Goal: Information Seeking & Learning: Understand process/instructions

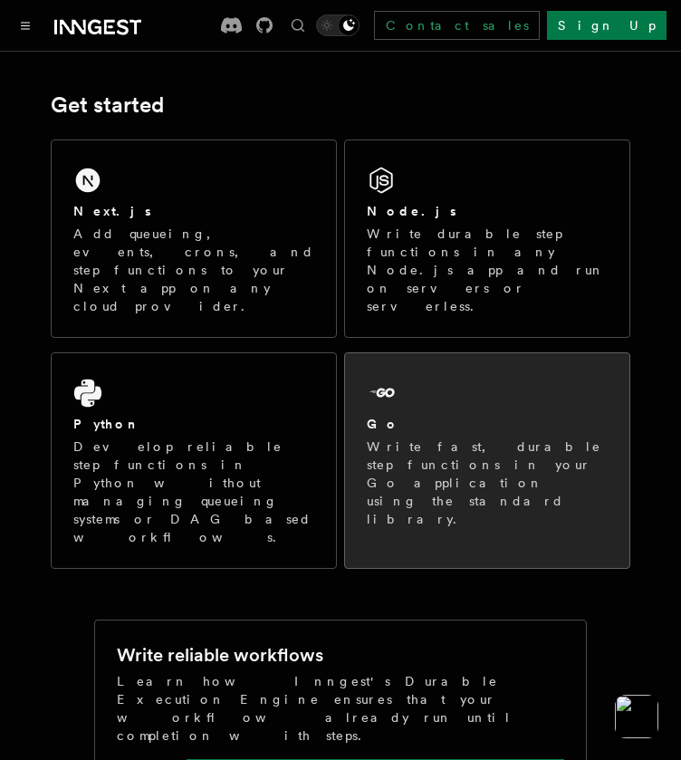
scroll to position [252, 0]
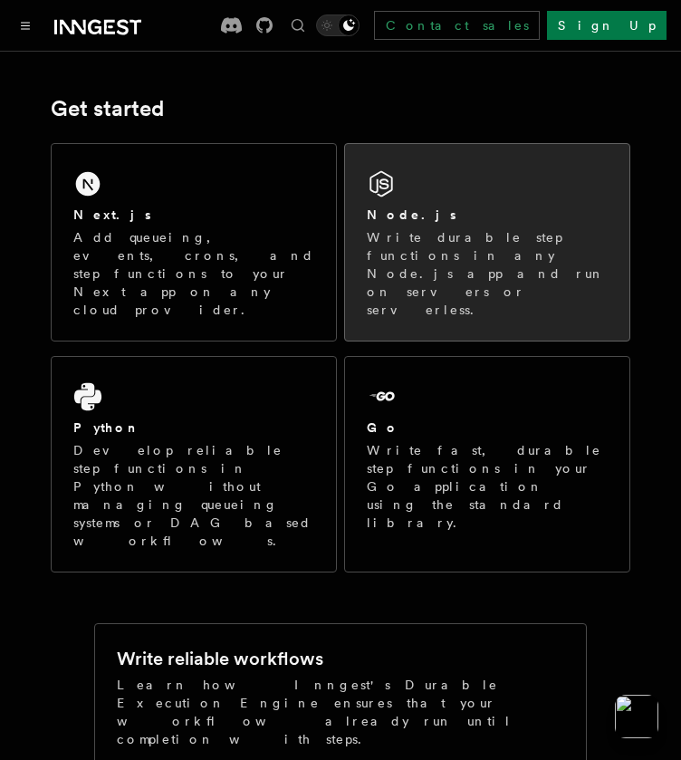
click at [431, 211] on div "Node.js" at bounding box center [487, 215] width 241 height 19
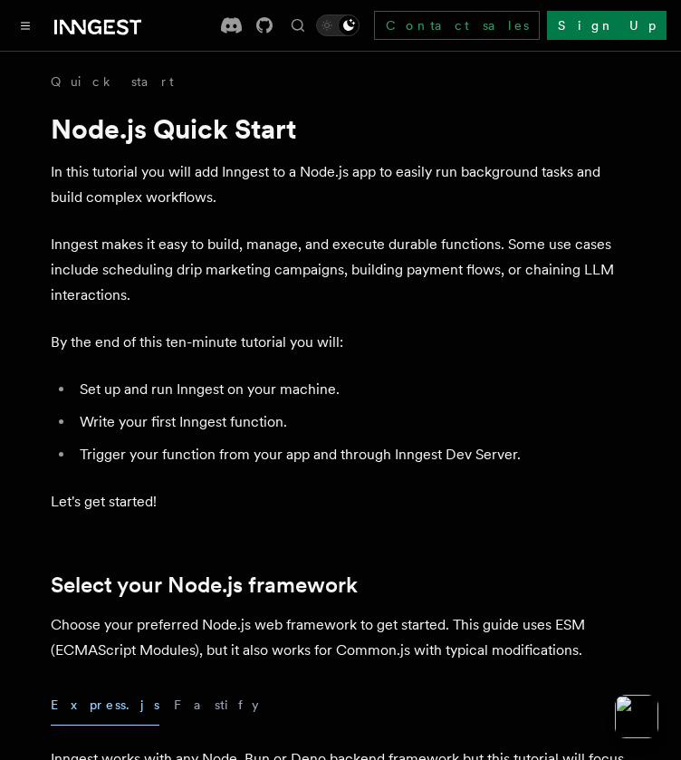
drag, startPoint x: 428, startPoint y: 108, endPoint x: 413, endPoint y: 140, distance: 35.7
click at [413, 140] on h1 "Node.js Quick Start" at bounding box center [341, 128] width 580 height 33
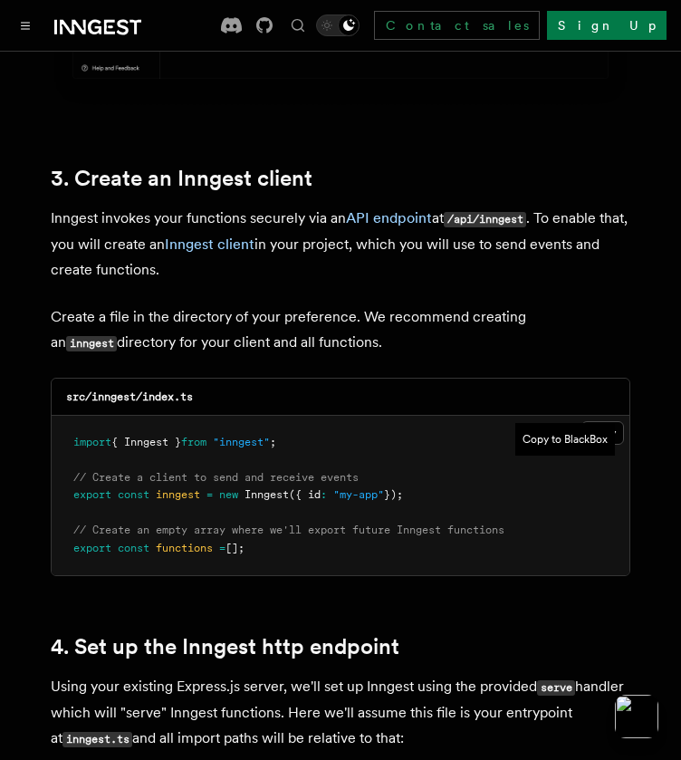
scroll to position [2182, 0]
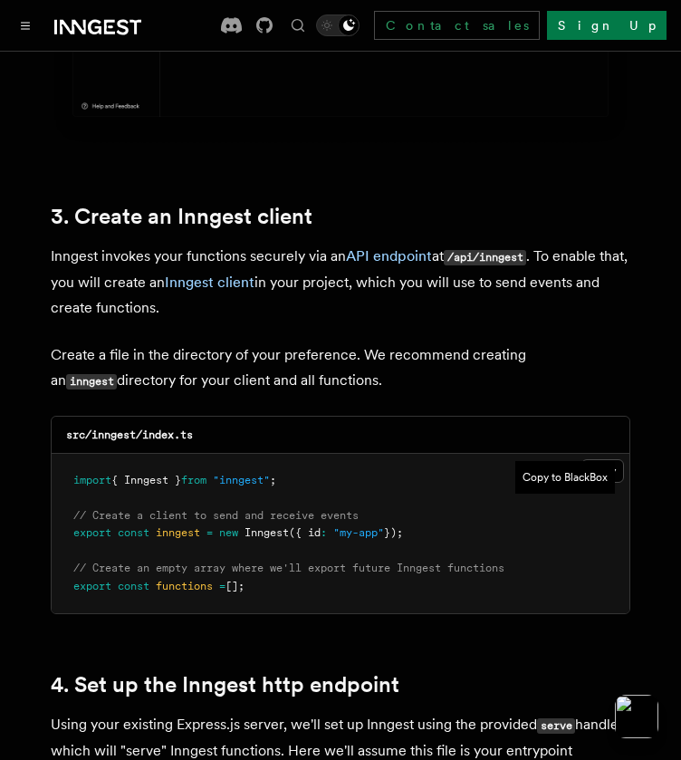
drag, startPoint x: 576, startPoint y: 458, endPoint x: 636, endPoint y: 307, distance: 162.7
click at [602, 461] on button "Copy to BlackBox" at bounding box center [566, 477] width 100 height 33
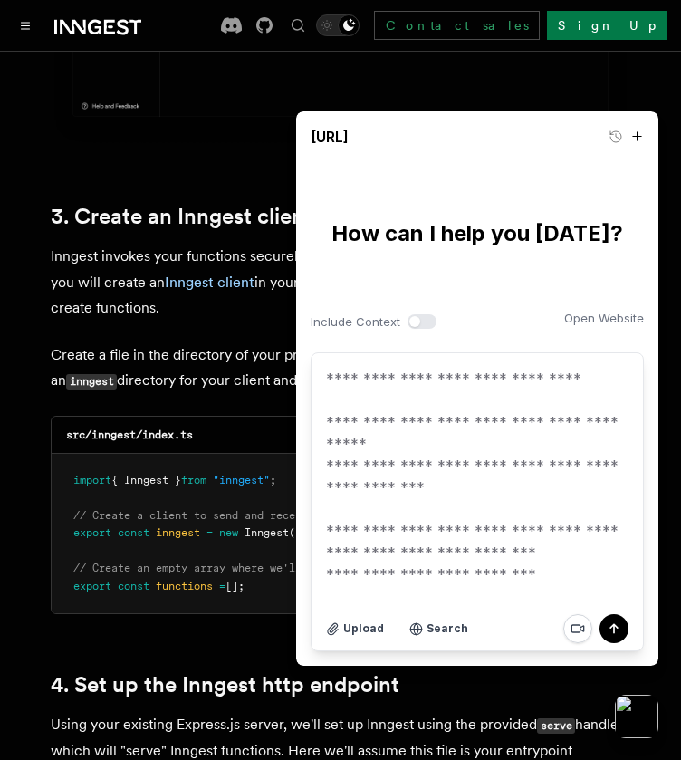
drag, startPoint x: 555, startPoint y: 137, endPoint x: 520, endPoint y: 202, distance: 74.2
click at [520, 202] on div "**********" at bounding box center [477, 388] width 362 height 554
click at [258, 244] on p "Inngest invokes your functions securely via an API endpoint at /api/inngest . T…" at bounding box center [341, 282] width 580 height 77
click at [653, 720] on button "button" at bounding box center [637, 717] width 48 height 48
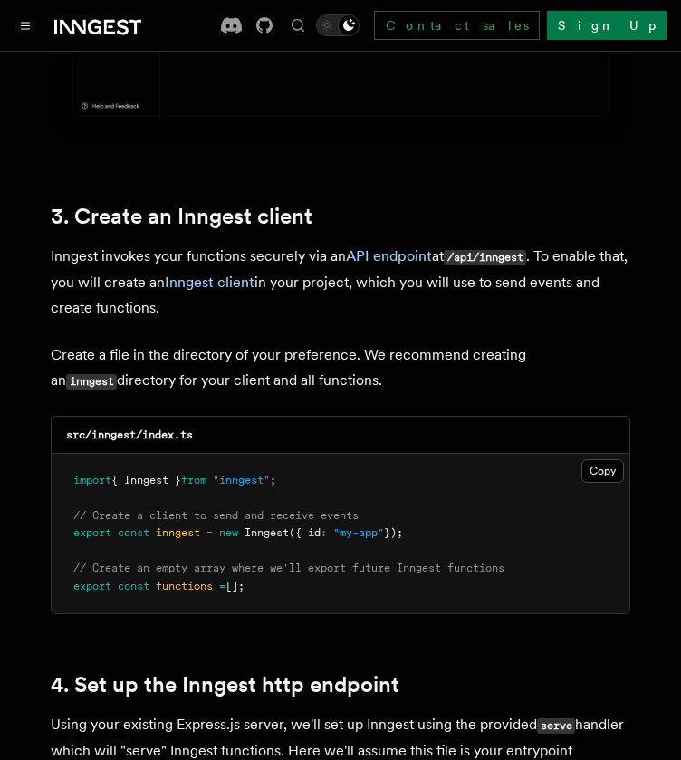
click at [607, 454] on pre "import { Inngest } from "inngest" ; // Create a client to send and receive even…" at bounding box center [341, 534] width 578 height 160
click at [604, 454] on pre "import { Inngest } from "inngest" ; // Create a client to send and receive even…" at bounding box center [341, 534] width 578 height 160
click at [602, 454] on pre "import { Inngest } from "inngest" ; // Create a client to send and receive even…" at bounding box center [341, 534] width 578 height 160
drag, startPoint x: 299, startPoint y: 430, endPoint x: 265, endPoint y: 456, distance: 42.8
click at [265, 456] on pre "import { Inngest } from "inngest" ; // Create a client to send and receive even…" at bounding box center [341, 534] width 578 height 160
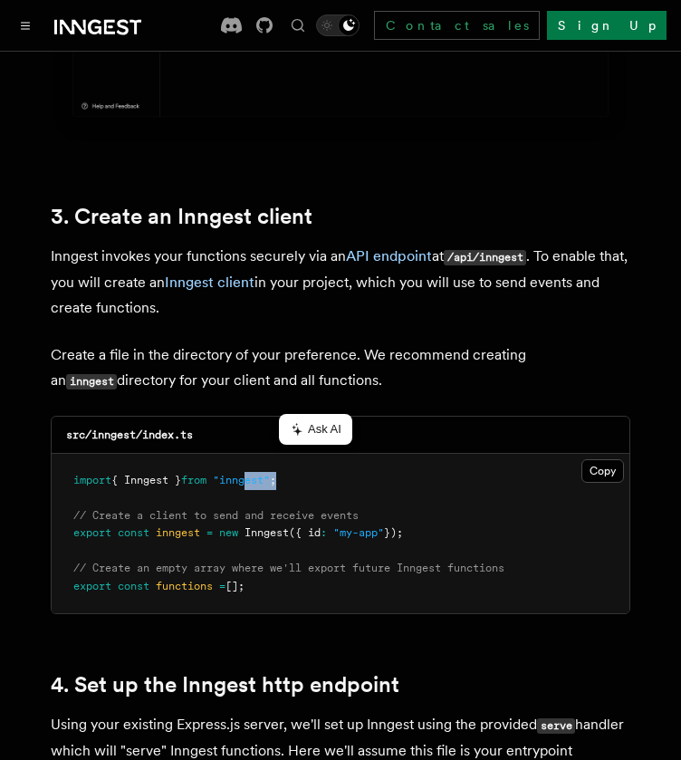
click at [265, 474] on span ""inngest"" at bounding box center [241, 480] width 57 height 13
click at [604, 454] on pre "import { Inngest } from "inngest" ; // Create a client to send and receive even…" at bounding box center [341, 534] width 578 height 160
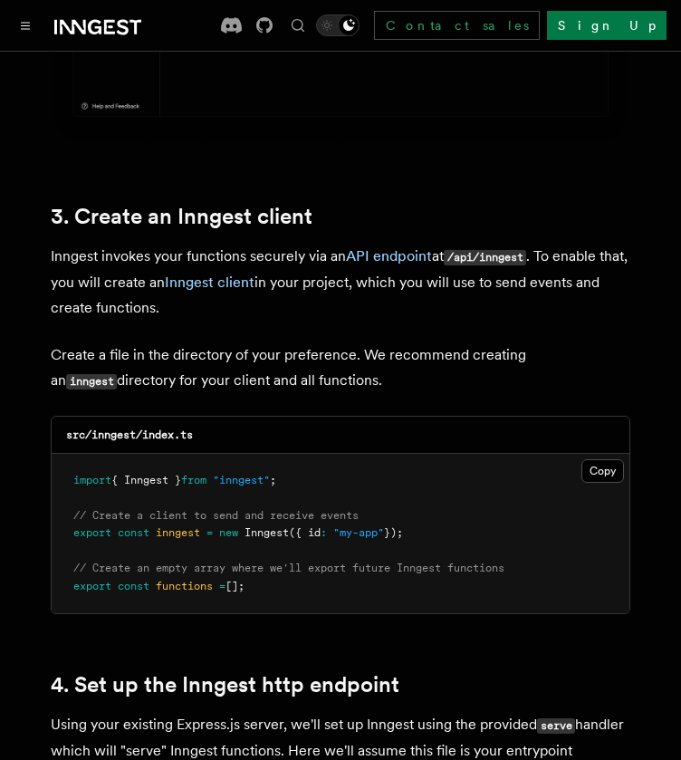
click at [591, 454] on pre "import { Inngest } from "inngest" ; // Create a client to send and receive even…" at bounding box center [341, 534] width 578 height 160
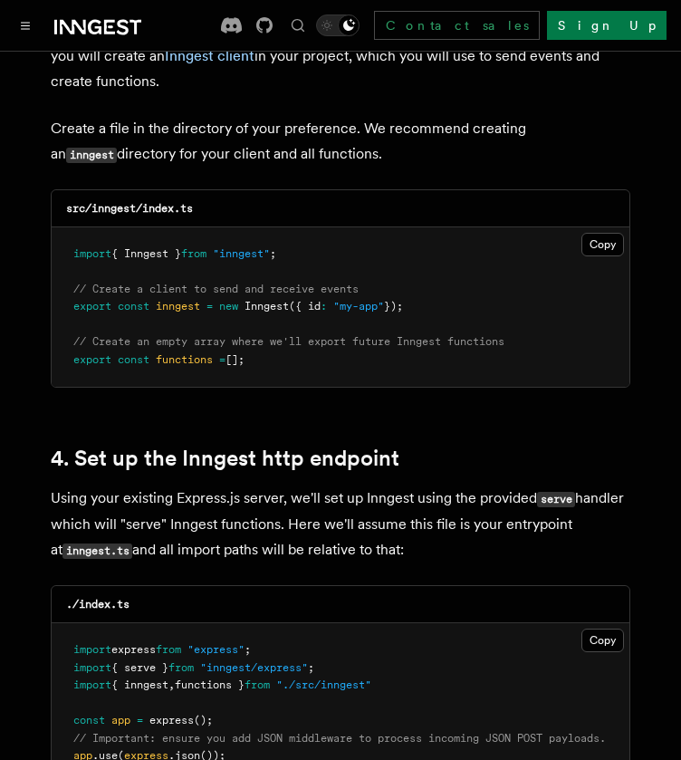
scroll to position [2410, 0]
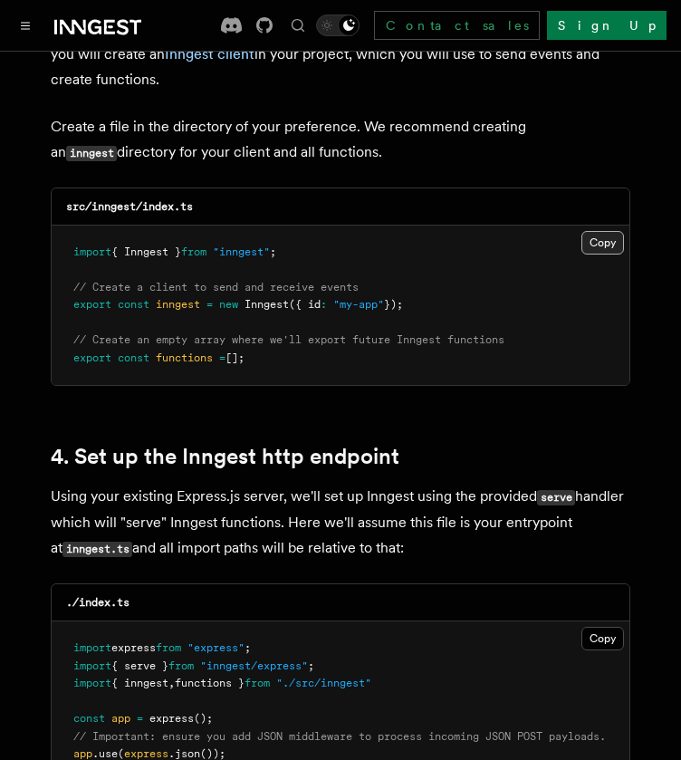
click at [603, 231] on button "Copy Copied" at bounding box center [603, 243] width 43 height 24
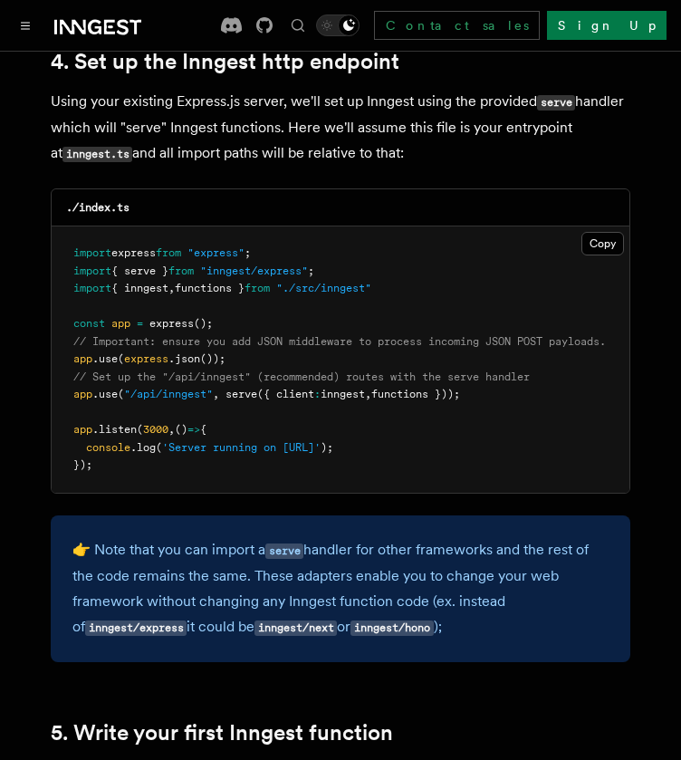
scroll to position [2808, 0]
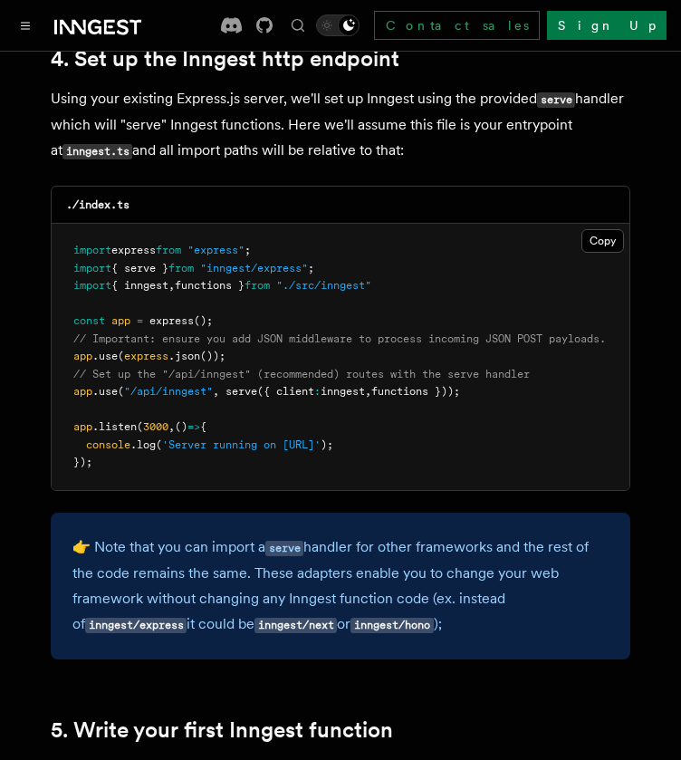
drag, startPoint x: 491, startPoint y: 369, endPoint x: 66, endPoint y: 368, distance: 424.9
click at [66, 368] on pre "import express from "express" ; import { serve } from "inngest/express" ; impor…" at bounding box center [341, 357] width 578 height 266
copy span "app .use ( "/api/inngest" , serve ({ client : inngest , functions }));"
click at [509, 412] on pre "import express from "express" ; import { serve } from "inngest/express" ; impor…" at bounding box center [341, 357] width 578 height 266
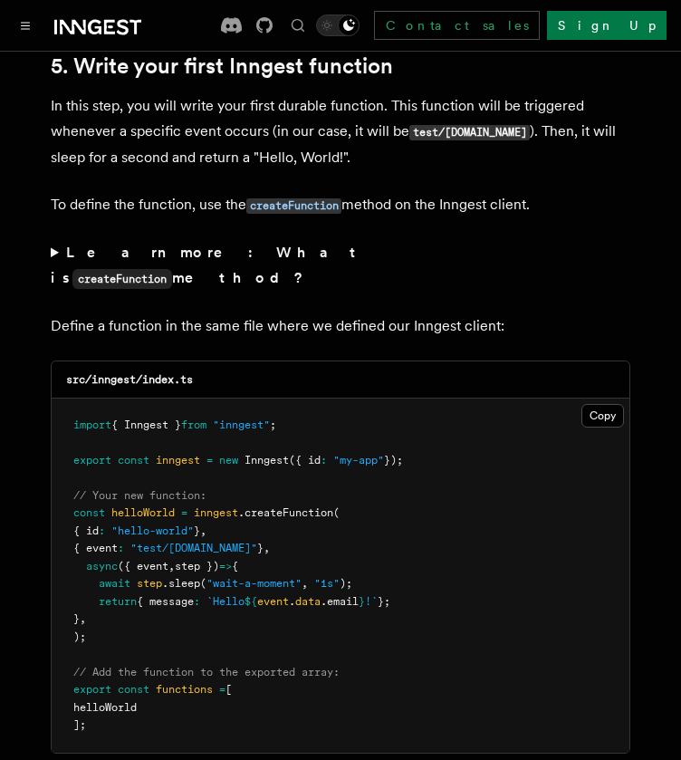
scroll to position [3466, 0]
